Goal: Complete application form

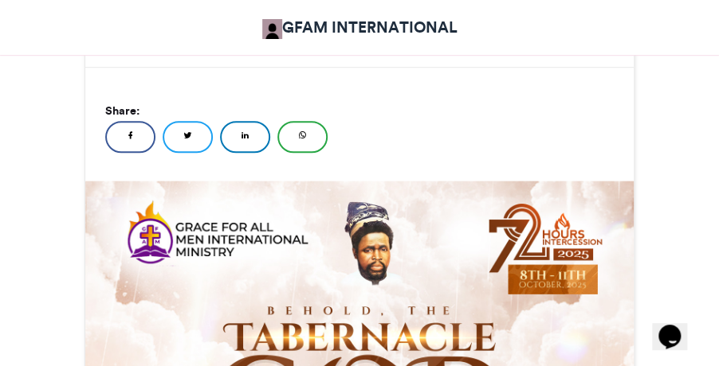
scroll to position [22, 0]
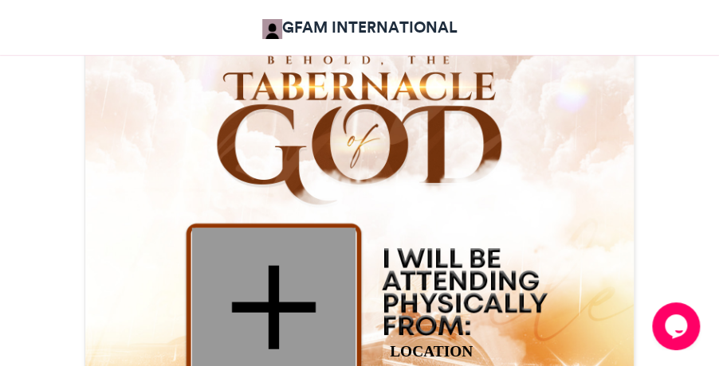
scroll to position [640, 0]
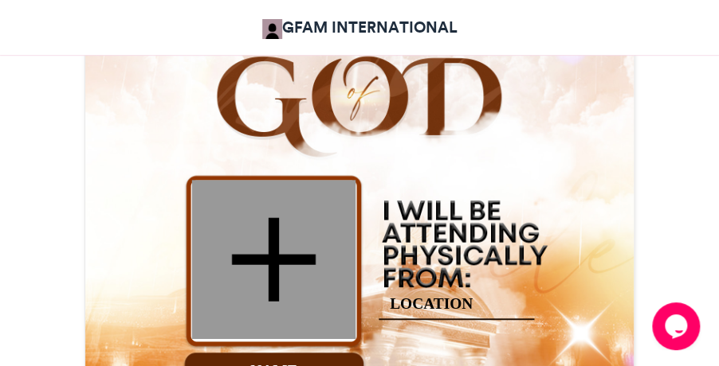
click at [272, 290] on div at bounding box center [273, 259] width 163 height 159
click at [293, 357] on img at bounding box center [359, 211] width 548 height 658
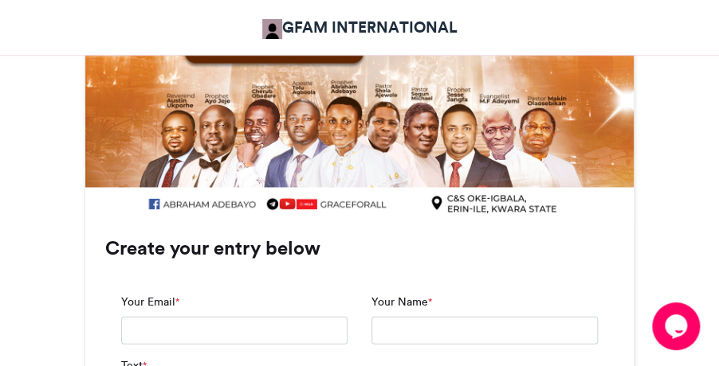
click at [213, 296] on div "Your Email *" at bounding box center [234, 320] width 226 height 52
click at [143, 339] on input "Your Email *" at bounding box center [234, 331] width 226 height 29
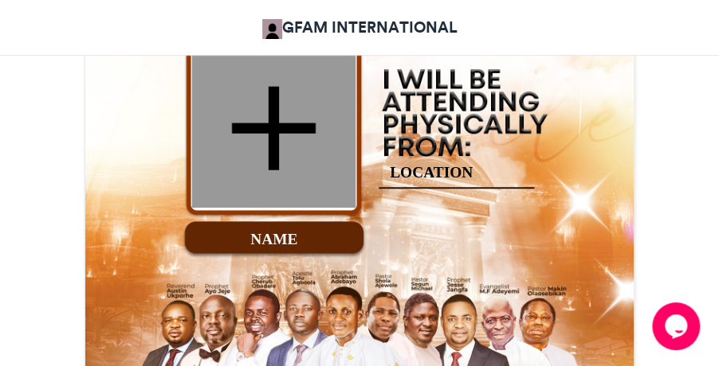
scroll to position [1093, 0]
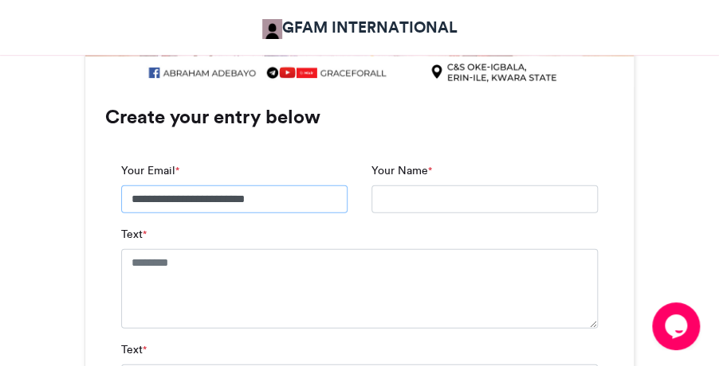
type input "**********"
click at [390, 197] on input "Your Name *" at bounding box center [484, 200] width 226 height 29
type input "**********"
click at [319, 266] on textarea "Text *" at bounding box center [359, 289] width 476 height 80
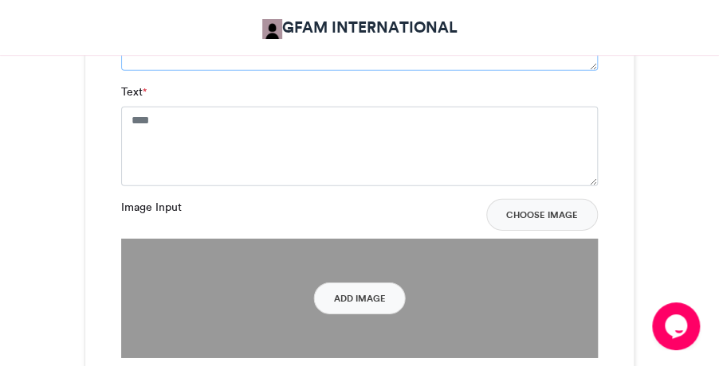
scroll to position [1399, 0]
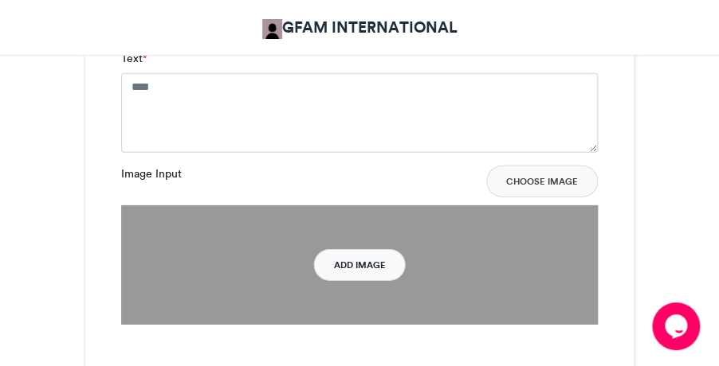
type textarea "********"
click at [366, 267] on button "Add Image" at bounding box center [360, 265] width 92 height 32
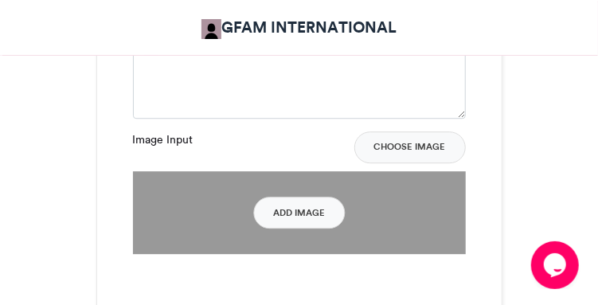
scroll to position [1262, 0]
click at [295, 211] on button "Add Image" at bounding box center [299, 213] width 92 height 32
